Goal: Feedback & Contribution: Submit feedback/report problem

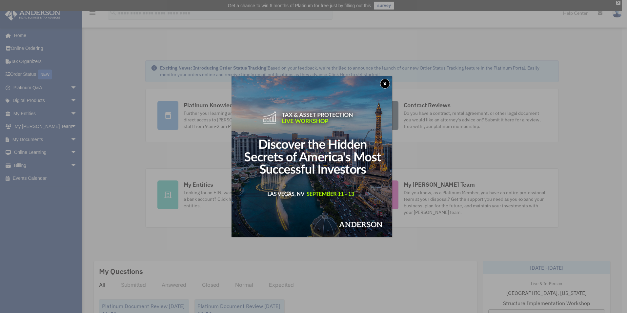
click at [387, 83] on button "x" at bounding box center [385, 84] width 10 height 10
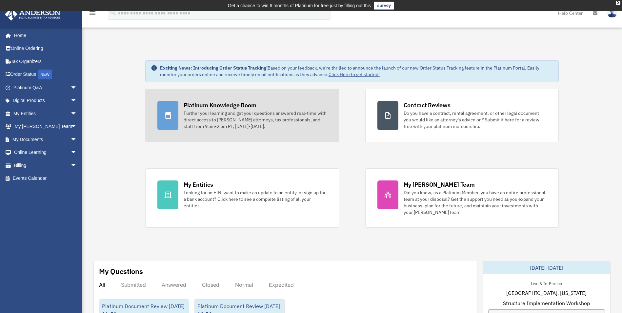
click at [214, 108] on div "Platinum Knowledge Room" at bounding box center [220, 105] width 73 height 8
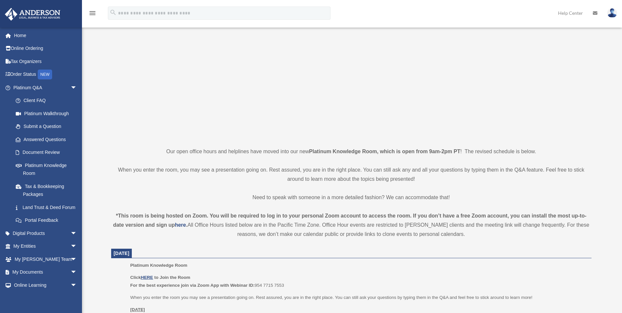
scroll to position [98, 0]
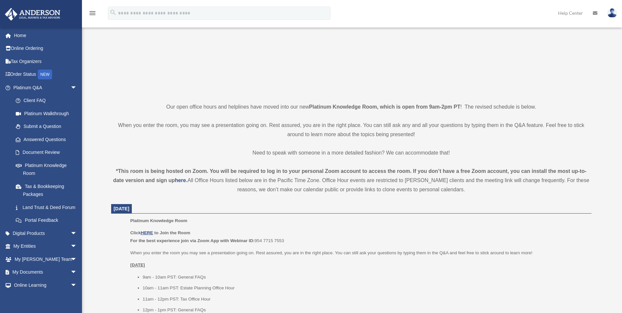
click at [91, 10] on icon "menu" at bounding box center [92, 13] width 8 height 8
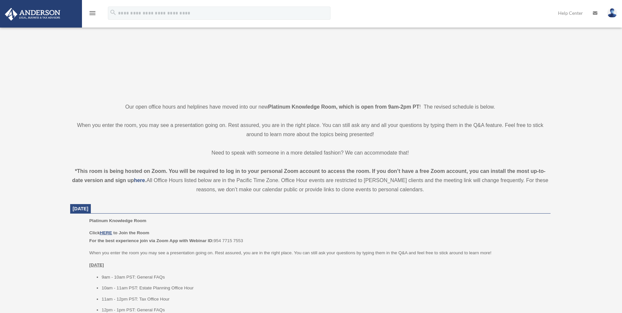
click at [91, 10] on icon "menu" at bounding box center [92, 13] width 8 height 8
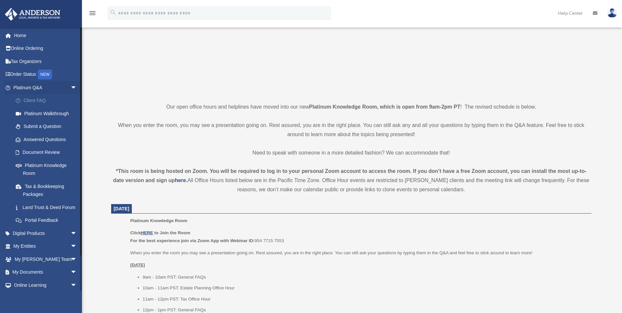
click at [31, 97] on link "Client FAQ" at bounding box center [48, 100] width 78 height 13
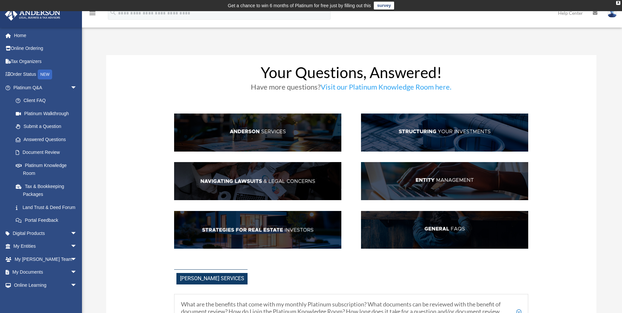
click at [271, 128] on img at bounding box center [257, 132] width 167 height 38
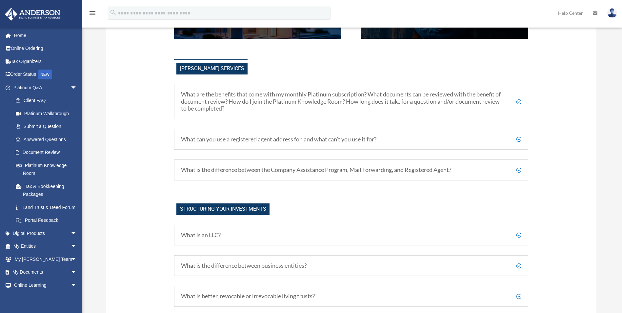
scroll to position [230, 0]
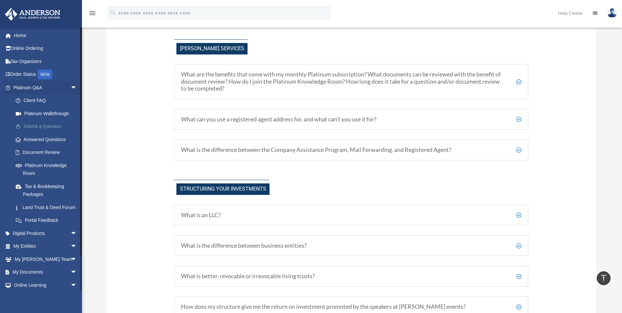
click at [40, 124] on link "Submit a Question" at bounding box center [48, 126] width 78 height 13
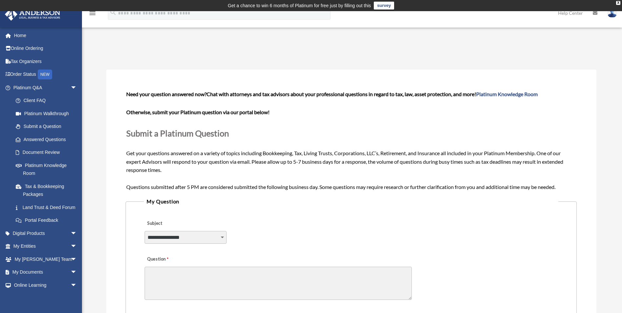
click at [222, 237] on select "**********" at bounding box center [186, 237] width 82 height 12
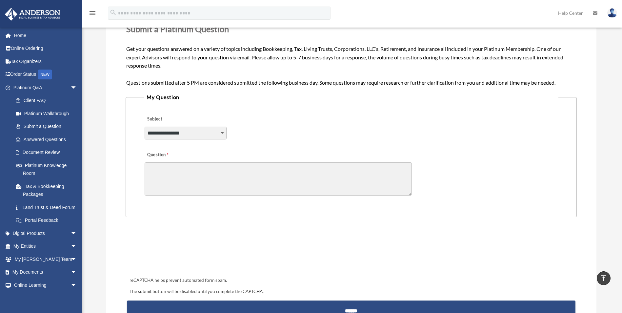
scroll to position [98, 0]
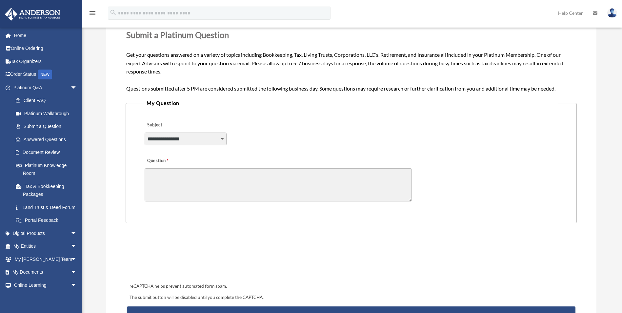
click at [223, 137] on select "**********" at bounding box center [186, 138] width 82 height 12
select select "******"
click at [145, 132] on select "**********" at bounding box center [186, 138] width 82 height 12
click at [158, 174] on textarea "Question" at bounding box center [278, 184] width 267 height 33
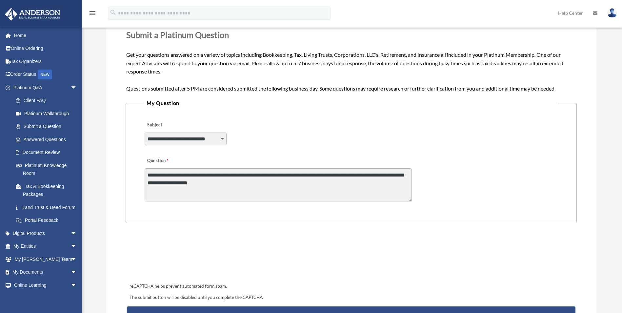
scroll to position [1, 0]
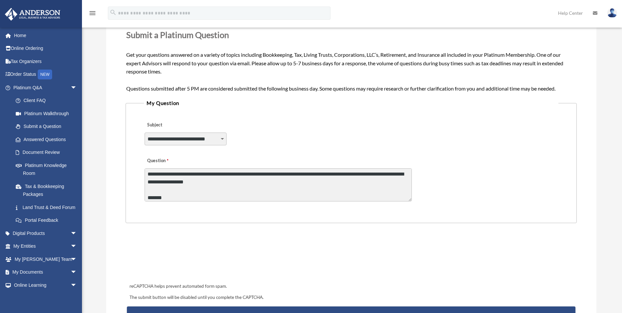
type textarea "**********"
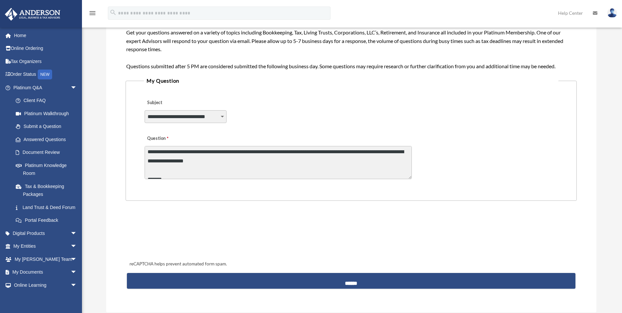
scroll to position [131, 0]
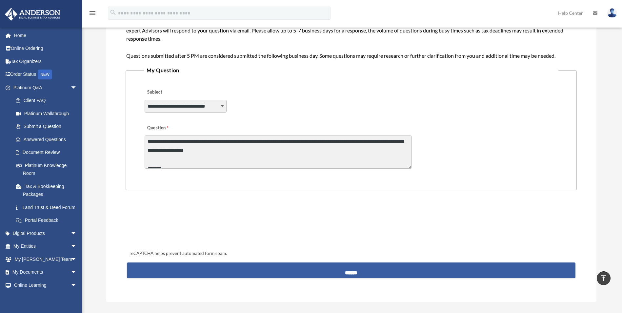
click at [352, 270] on input "******" at bounding box center [351, 270] width 448 height 16
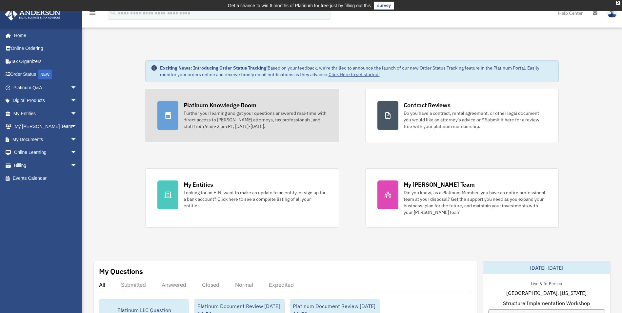
click at [220, 114] on div "Further your learning and get your questions answered real-time with direct acc…" at bounding box center [255, 120] width 143 height 20
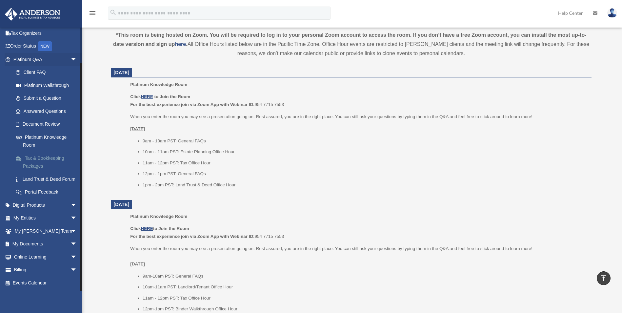
scroll to position [241, 0]
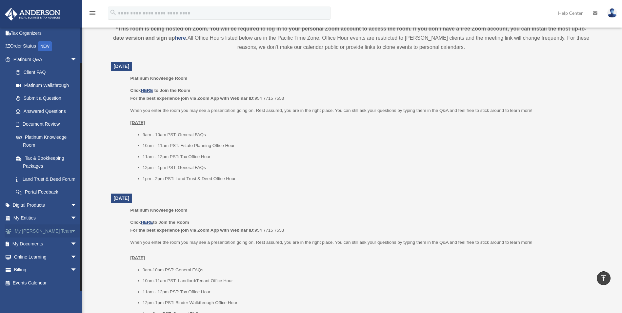
click at [50, 226] on link "My [PERSON_NAME] Team arrow_drop_down" at bounding box center [46, 230] width 82 height 13
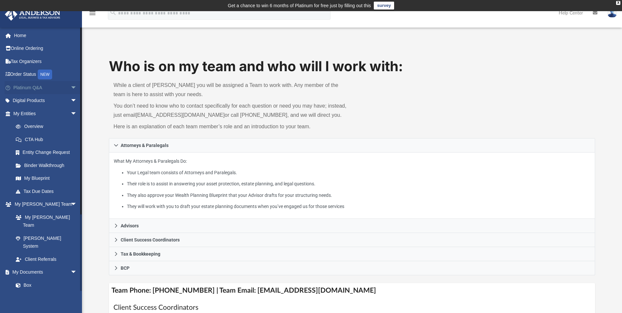
click at [36, 86] on link "Platinum Q&A arrow_drop_down" at bounding box center [46, 87] width 82 height 13
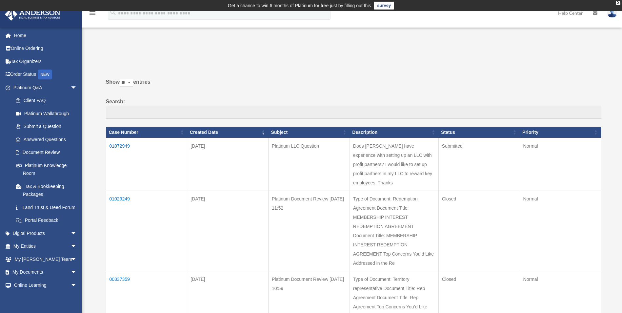
click at [567, 13] on link "Help Center" at bounding box center [570, 13] width 35 height 26
click at [572, 11] on link "Help Center" at bounding box center [570, 13] width 35 height 26
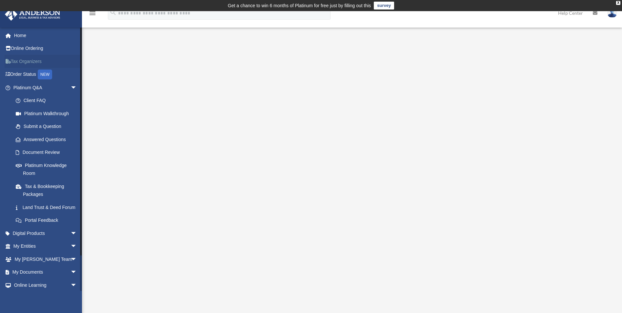
click at [28, 56] on link "Tax Organizers" at bounding box center [46, 61] width 82 height 13
click at [27, 60] on link "Tax Organizers" at bounding box center [46, 61] width 82 height 13
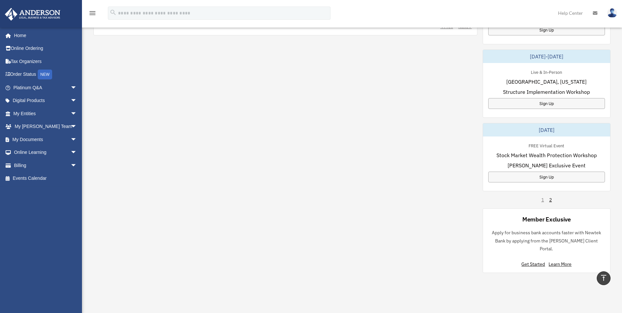
scroll to position [360, 0]
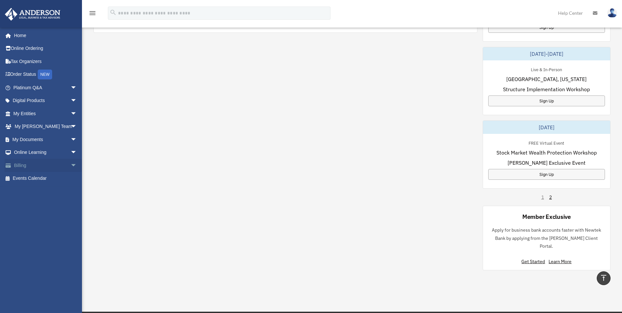
click at [63, 163] on link "Billing arrow_drop_down" at bounding box center [46, 165] width 82 height 13
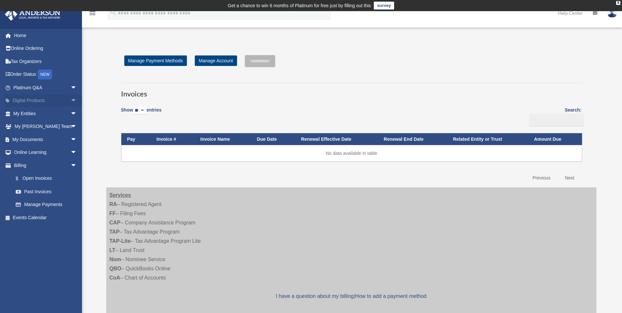
click at [70, 100] on span "arrow_drop_down" at bounding box center [76, 100] width 13 height 13
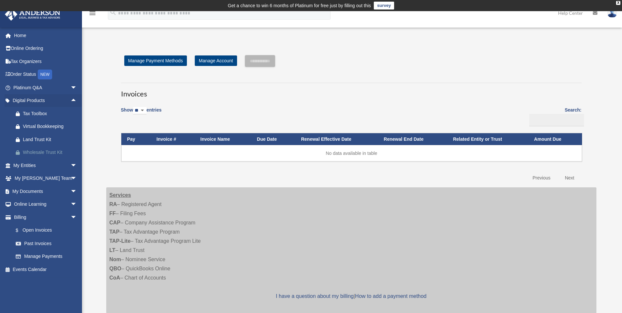
click at [33, 148] on div "Wholesale Trust Kit" at bounding box center [51, 152] width 56 height 8
click at [38, 135] on div "Land Trust Kit" at bounding box center [51, 139] width 56 height 8
